Goal: Book appointment/travel/reservation

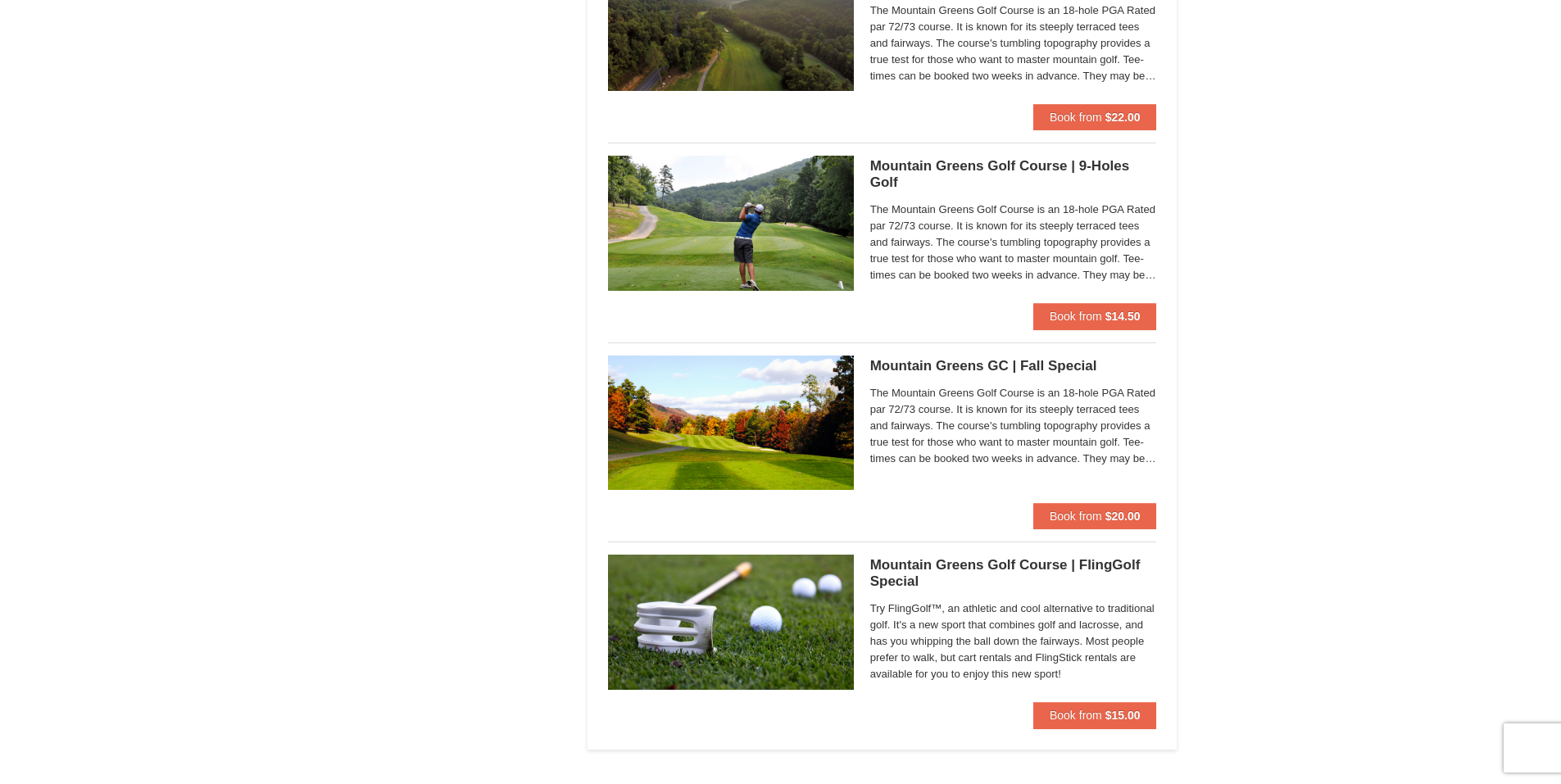
scroll to position [1220, 0]
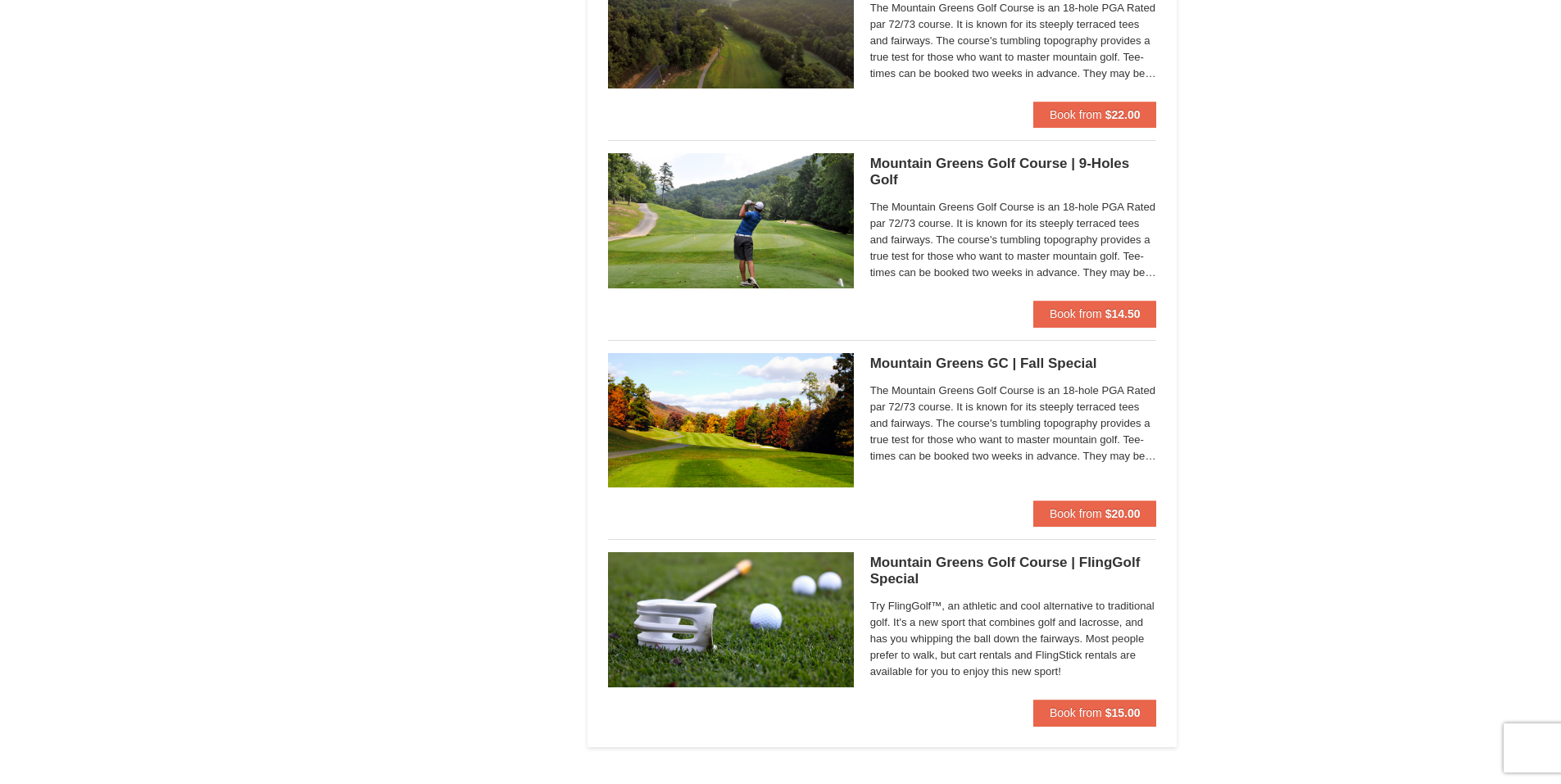
click at [726, 609] on img at bounding box center [731, 619] width 246 height 134
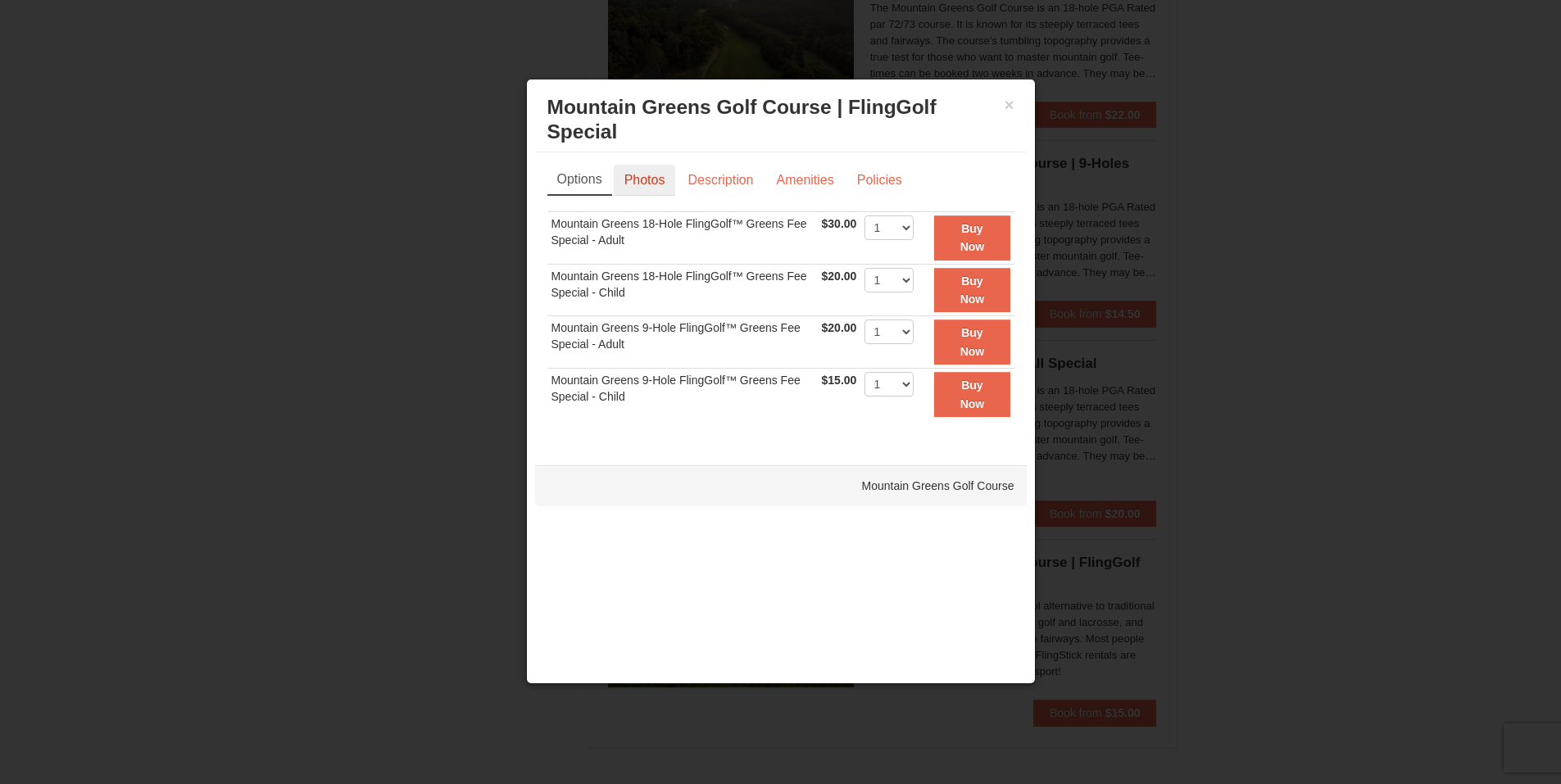
click at [639, 184] on link "Photos" at bounding box center [644, 180] width 63 height 31
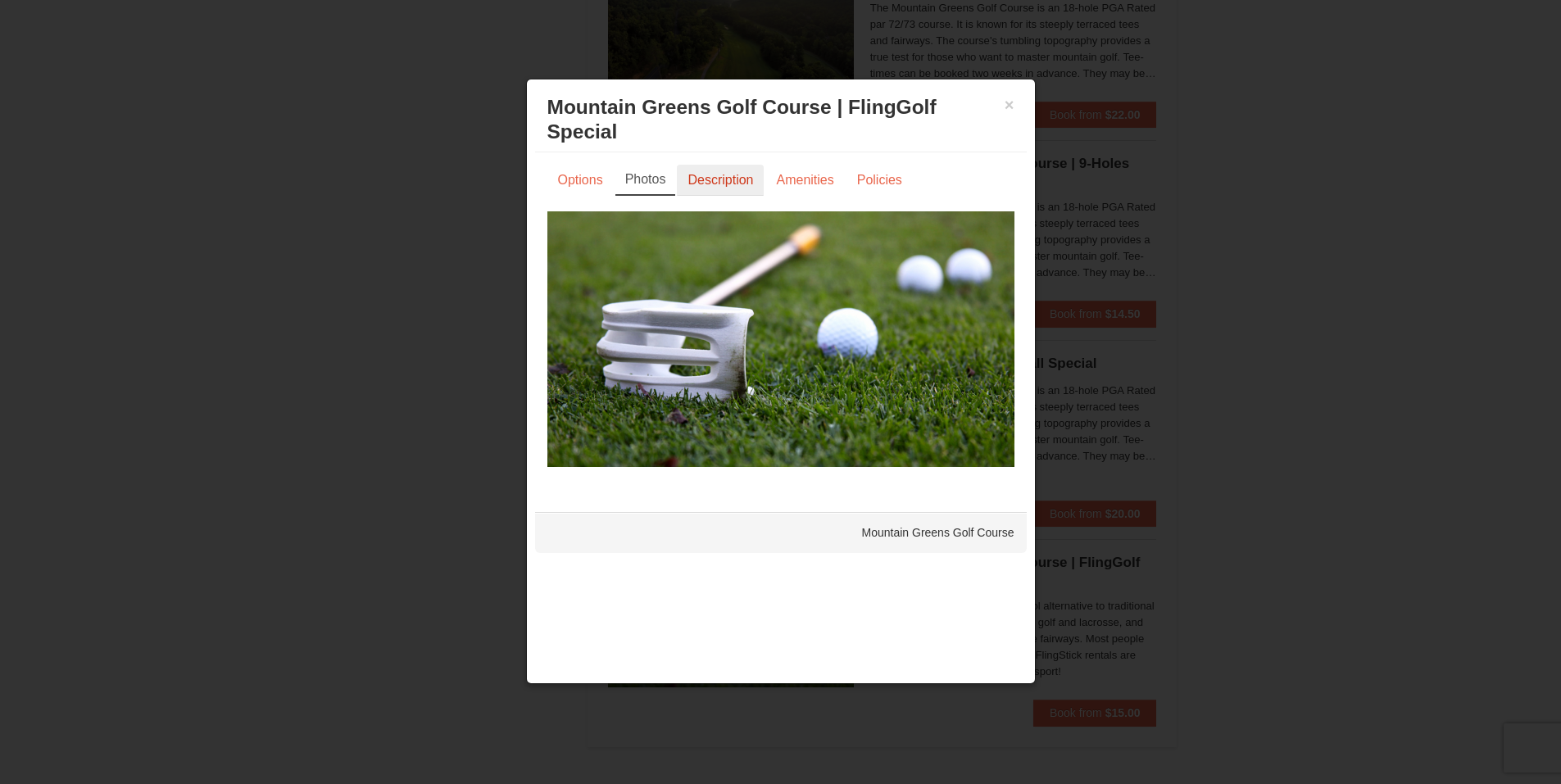
click at [725, 183] on link "Description" at bounding box center [720, 180] width 86 height 31
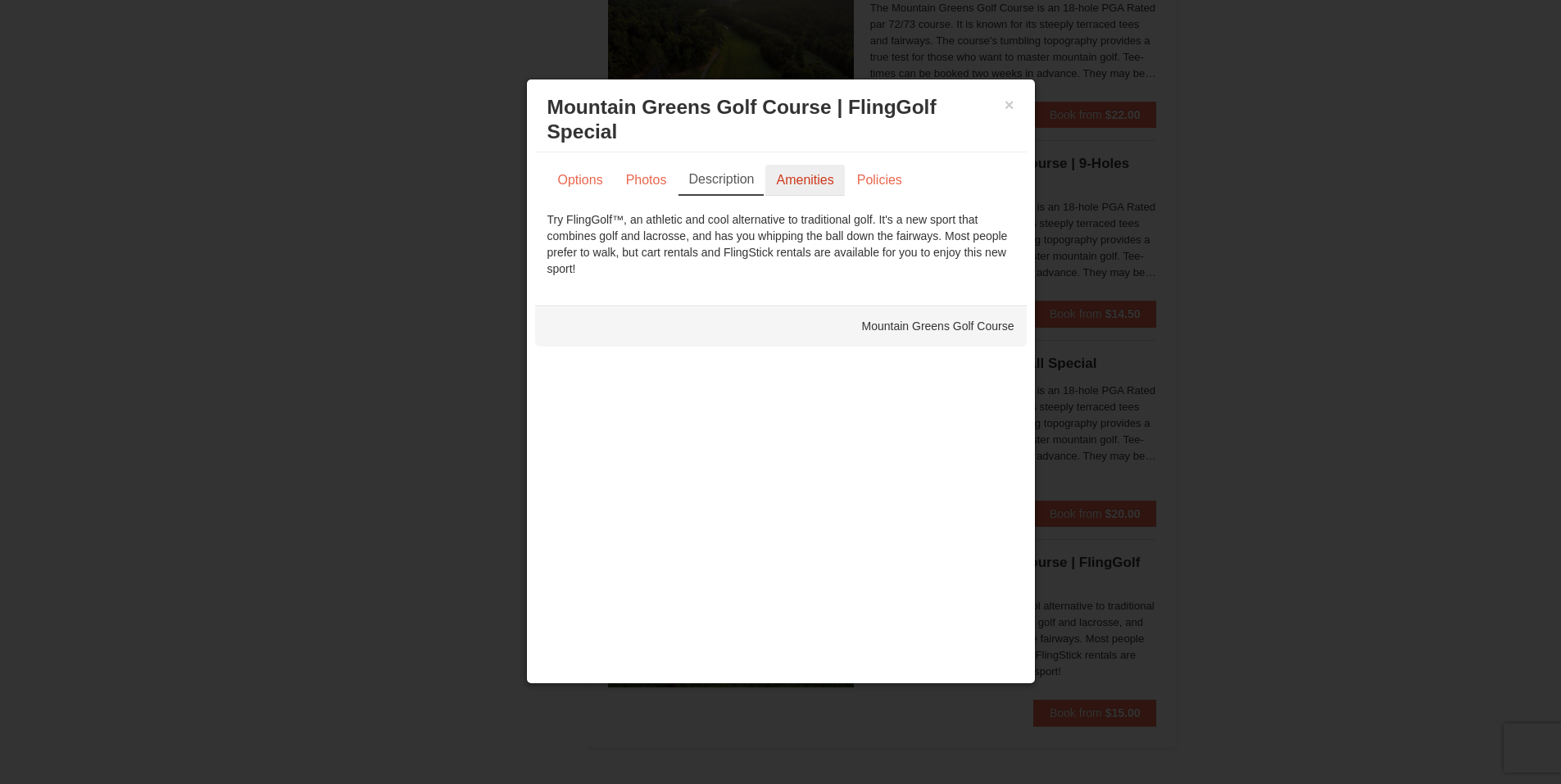
click at [810, 179] on link "Amenities" at bounding box center [804, 180] width 79 height 31
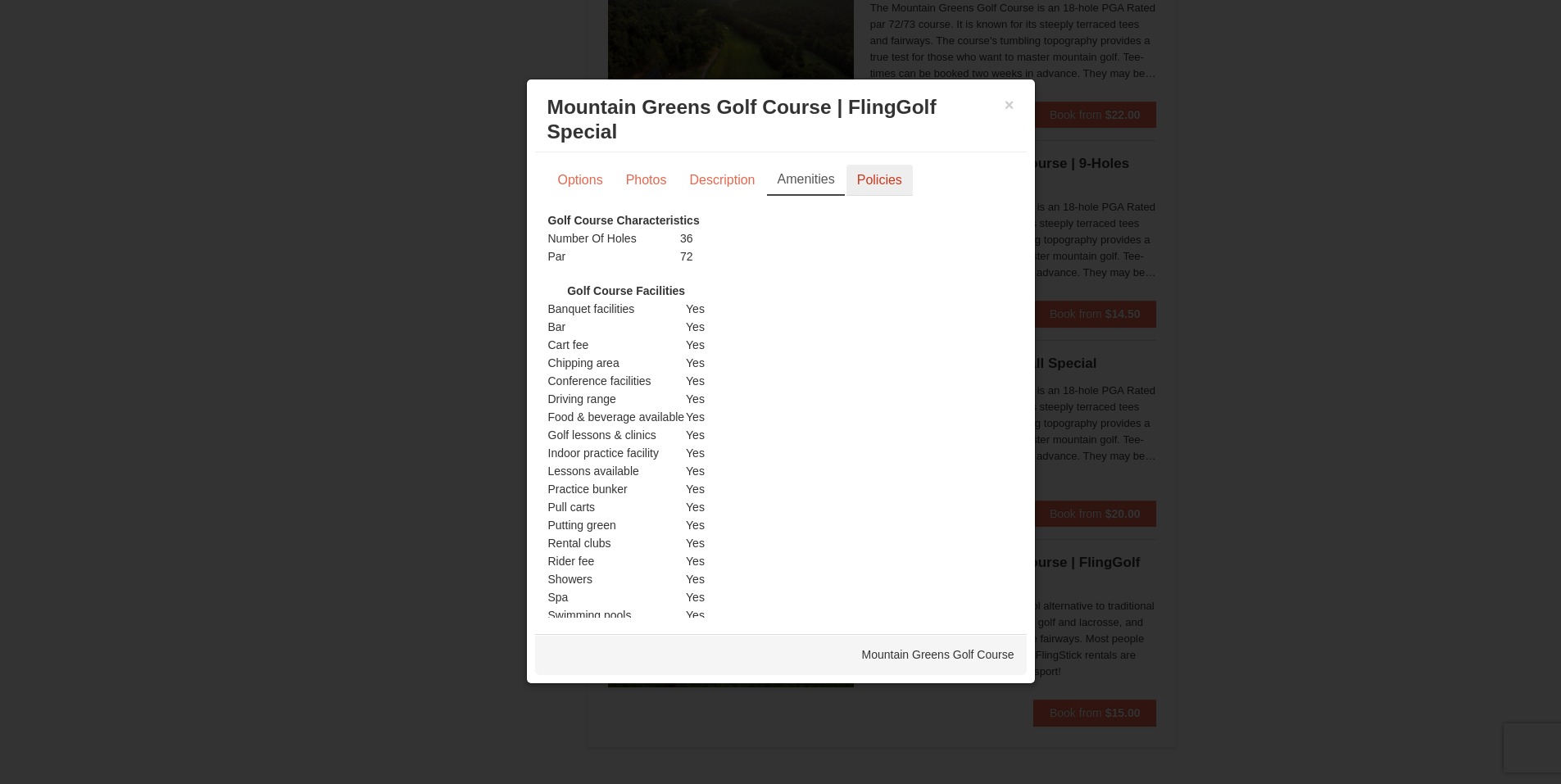
click at [877, 183] on link "Policies" at bounding box center [879, 180] width 66 height 31
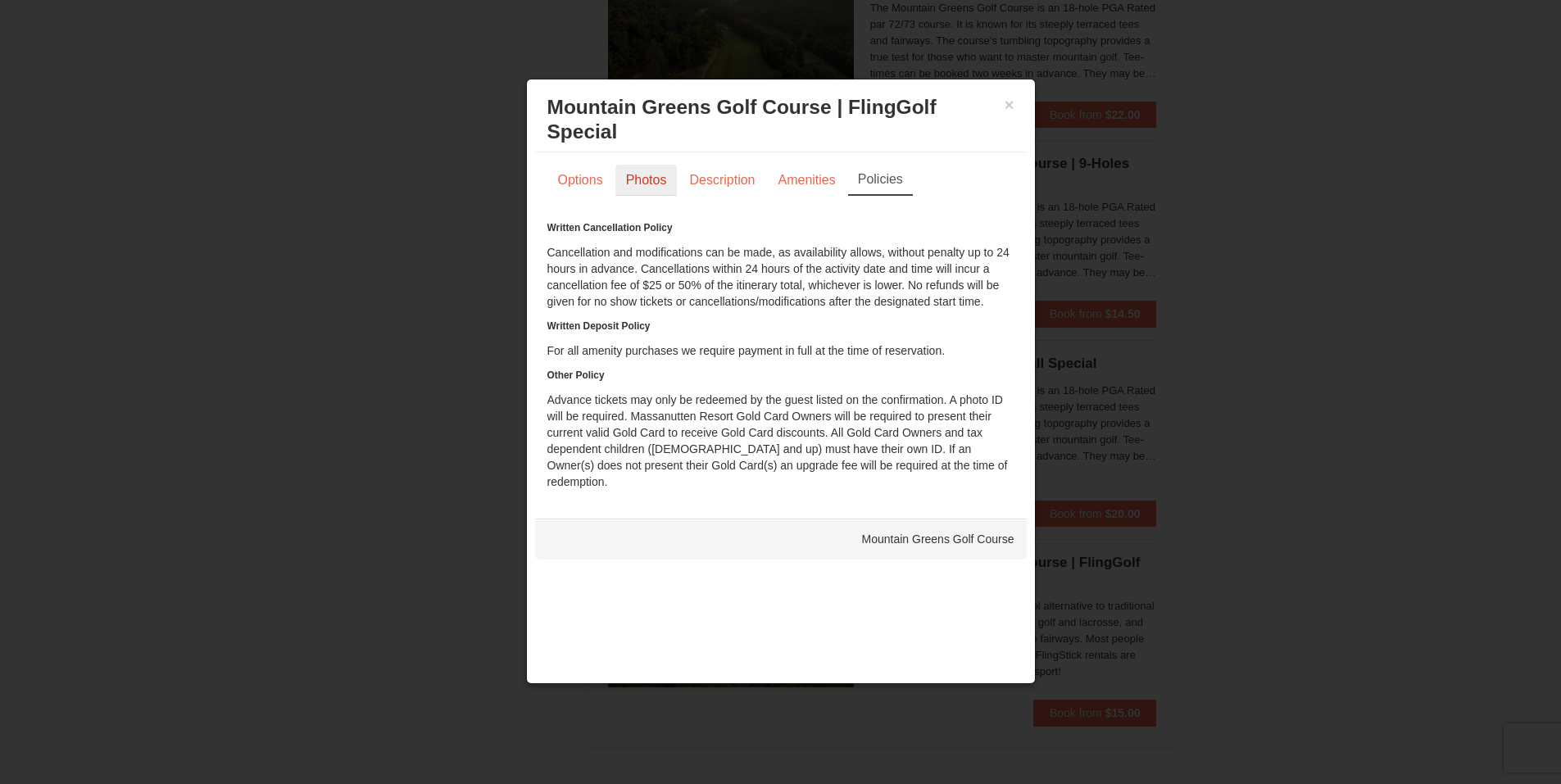
click at [643, 183] on link "Photos" at bounding box center [646, 180] width 63 height 31
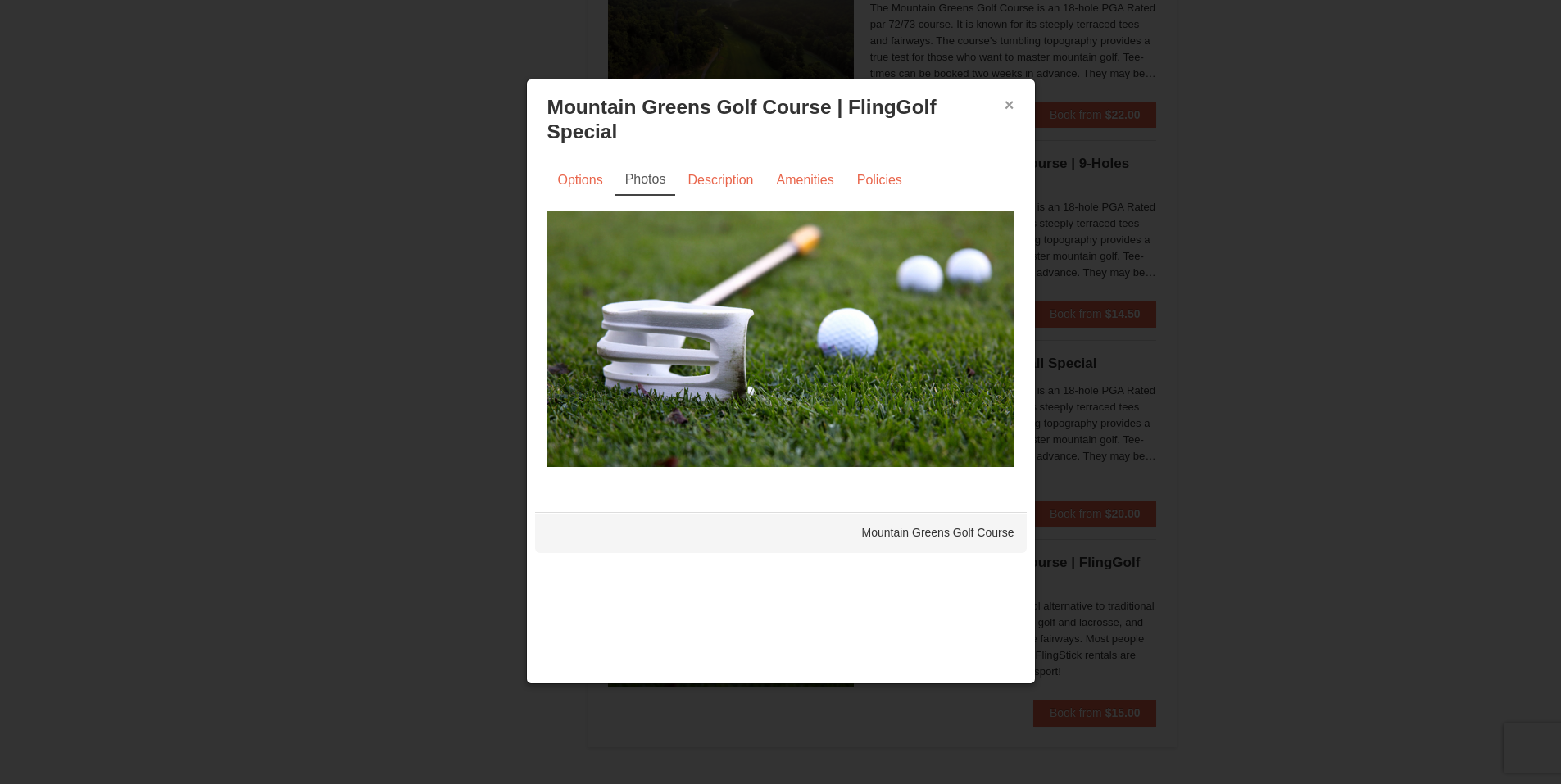
click at [1009, 101] on button "×" at bounding box center [1009, 105] width 10 height 17
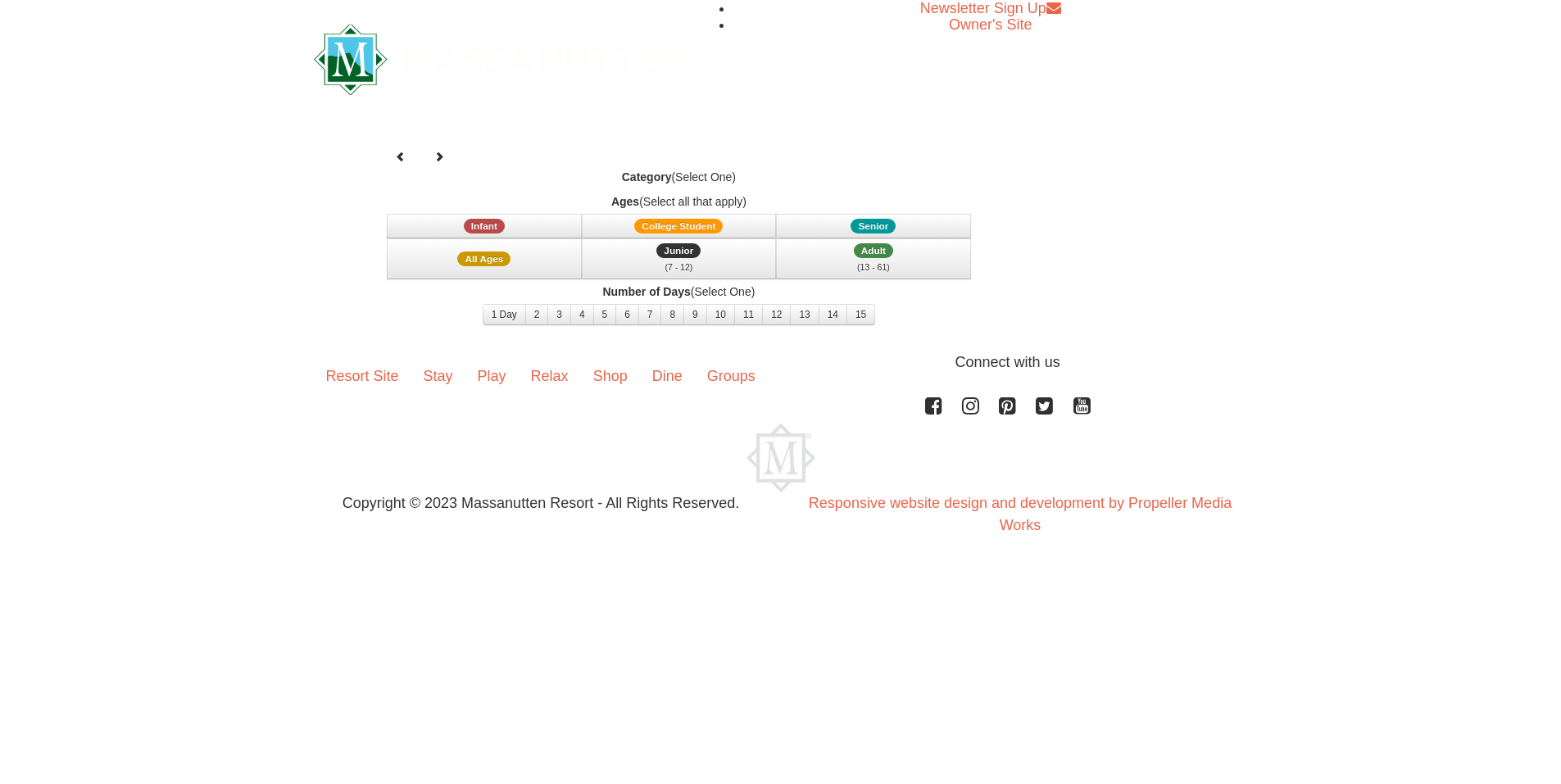
select select "10"
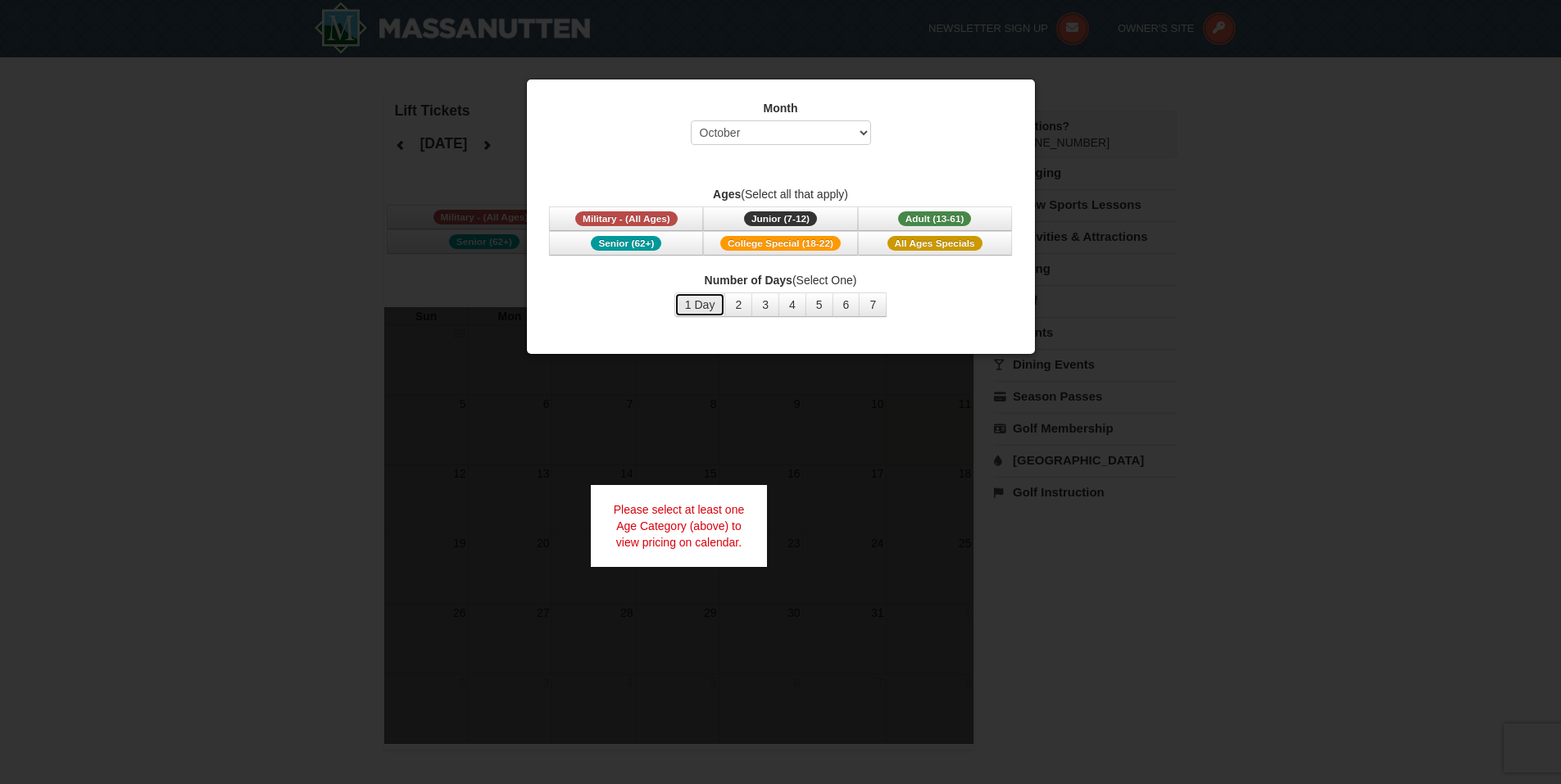
click at [708, 303] on button "1 Day" at bounding box center [700, 304] width 51 height 25
click at [922, 223] on span "Adult (13-61)" at bounding box center [935, 219] width 74 height 15
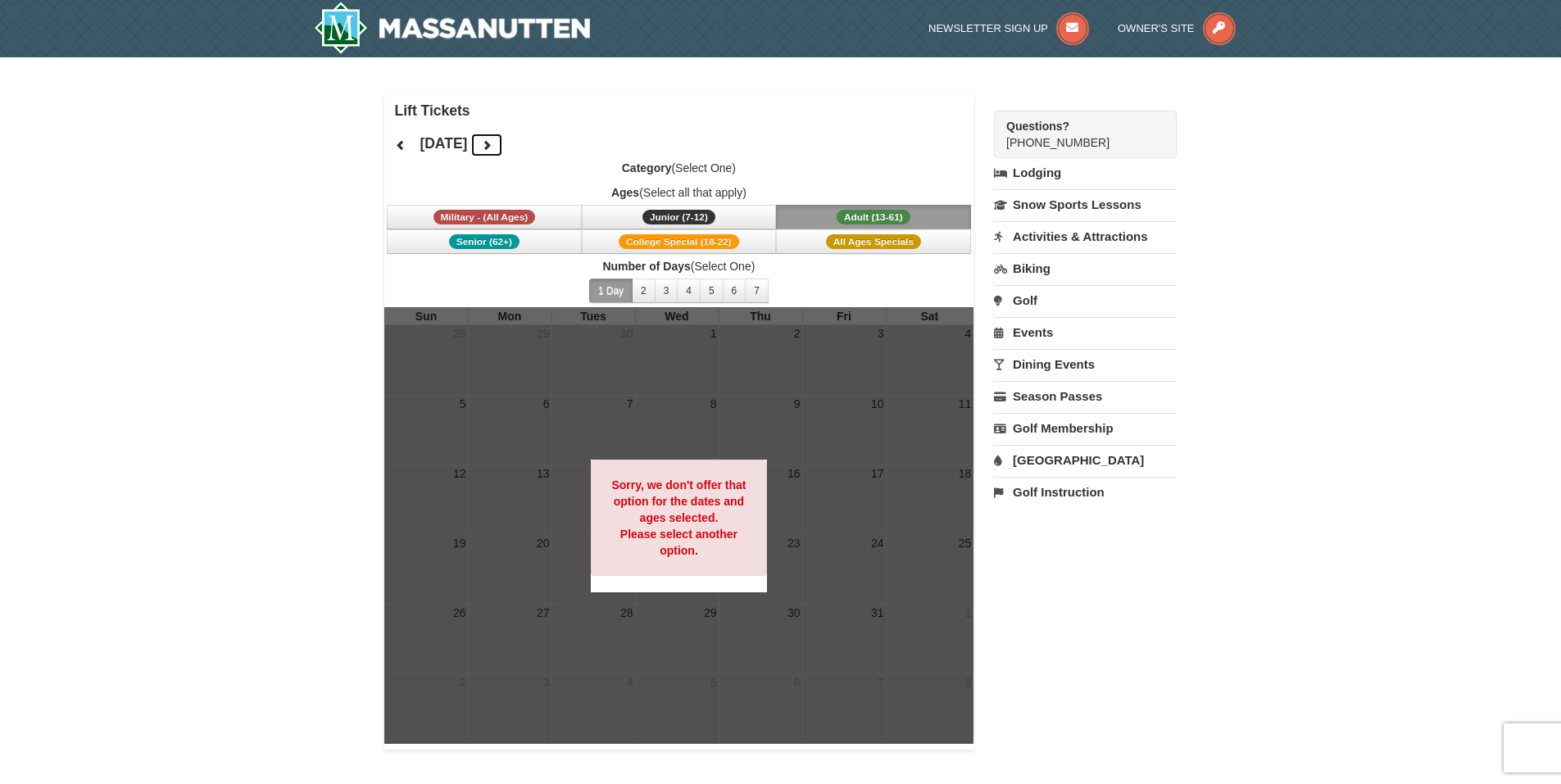
click at [492, 145] on icon at bounding box center [486, 145] width 11 height 11
click at [503, 143] on button at bounding box center [486, 145] width 33 height 25
click at [503, 145] on button at bounding box center [486, 145] width 33 height 25
click at [614, 295] on button "1 Day" at bounding box center [611, 291] width 43 height 25
